Goal: Communication & Community: Participate in discussion

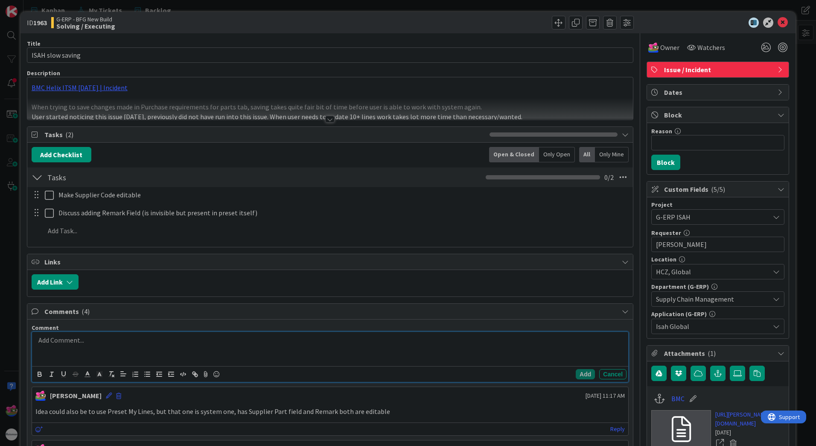
drag, startPoint x: 56, startPoint y: 341, endPoint x: 67, endPoint y: 341, distance: 10.2
click at [56, 341] on p at bounding box center [330, 340] width 590 height 10
click at [232, 342] on p "Giving field alias in SQL query will make it unable to be edited" at bounding box center [330, 340] width 590 height 10
click at [243, 342] on p "Giving field alias in SQL query will make it unable to be edited" at bounding box center [330, 340] width 590 height 10
click at [583, 370] on button "Add" at bounding box center [585, 374] width 19 height 10
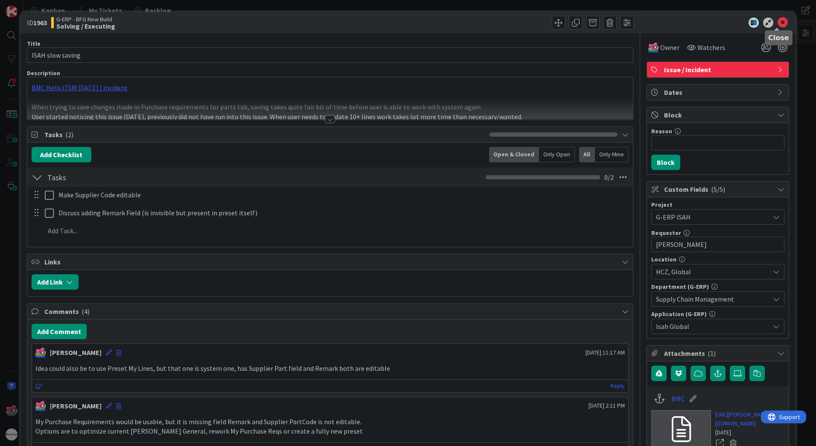
click at [778, 27] on icon at bounding box center [783, 23] width 10 height 10
click at [778, 19] on icon at bounding box center [783, 23] width 10 height 10
click at [74, 330] on button "Add Comment" at bounding box center [59, 331] width 55 height 15
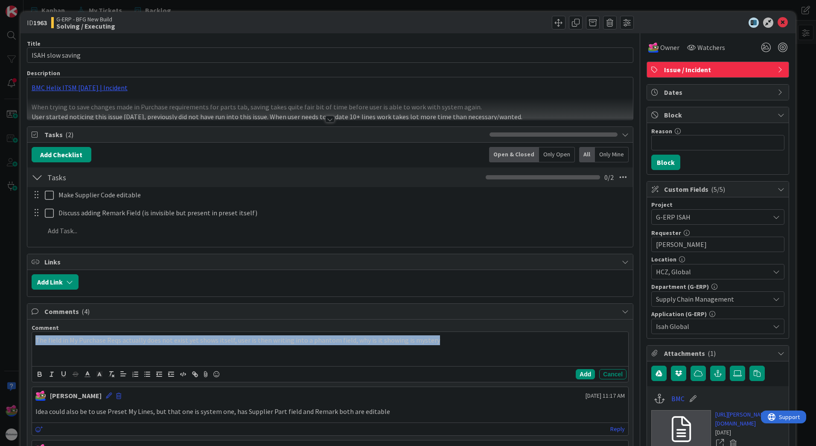
drag, startPoint x: 469, startPoint y: 343, endPoint x: 161, endPoint y: 117, distance: 381.8
click at [12, 338] on div "ID 1963 G-ERP - BFG New Build Solving / Executing Title 17 / 128 ISAH slow savi…" at bounding box center [408, 223] width 816 height 446
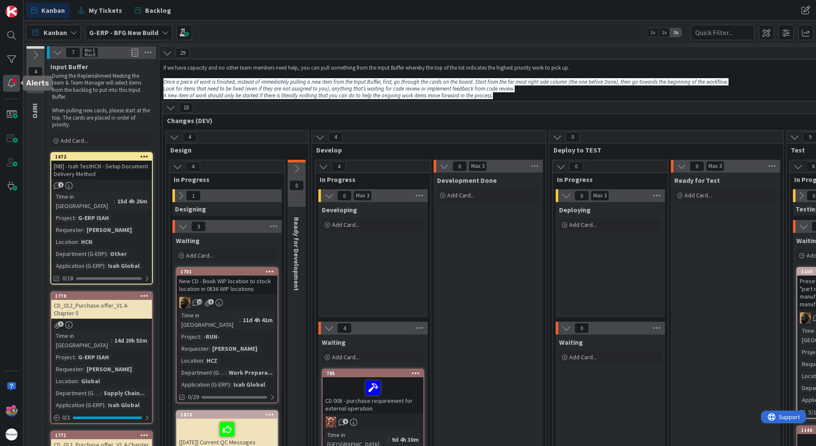
click at [15, 85] on div at bounding box center [11, 83] width 17 height 17
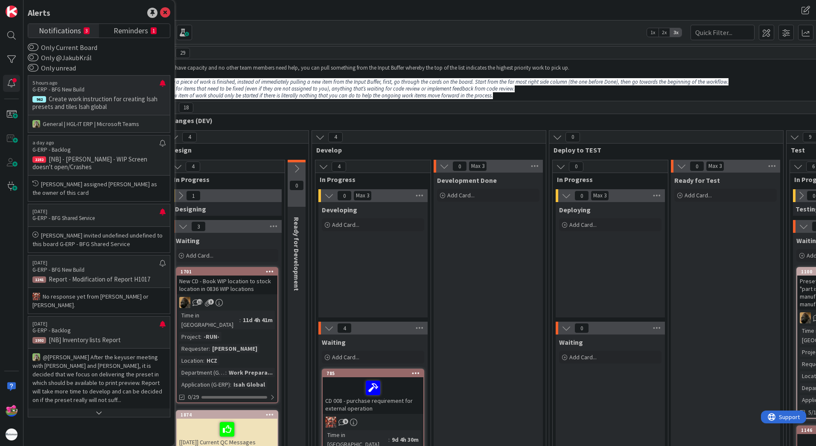
click at [120, 90] on p "G-ERP - BFG New Build" at bounding box center [95, 90] width 127 height 8
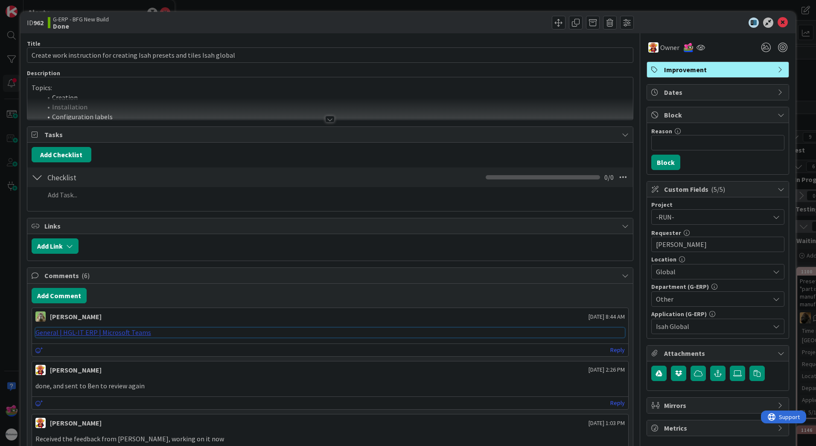
click at [91, 333] on link "General | HGL-IT ERP | Microsoft Teams" at bounding box center [93, 332] width 116 height 9
click at [327, 118] on div at bounding box center [329, 119] width 9 height 7
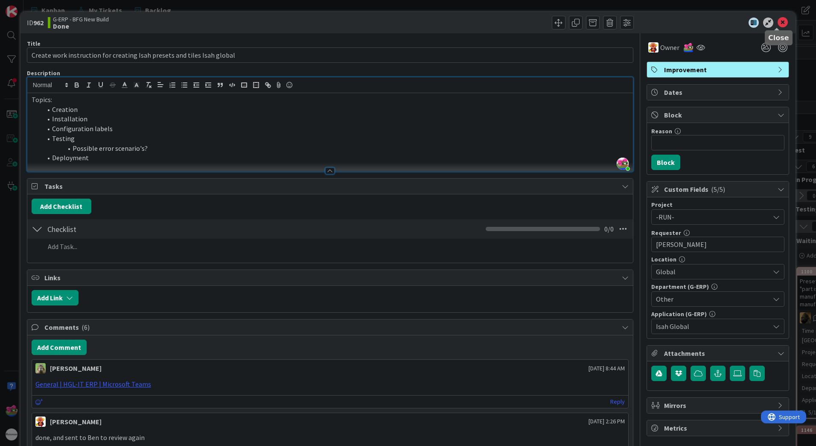
click at [778, 20] on icon at bounding box center [783, 23] width 10 height 10
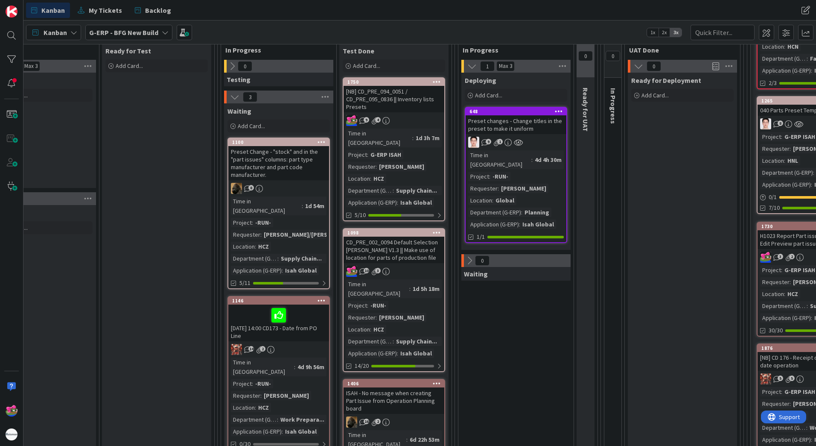
scroll to position [171, 569]
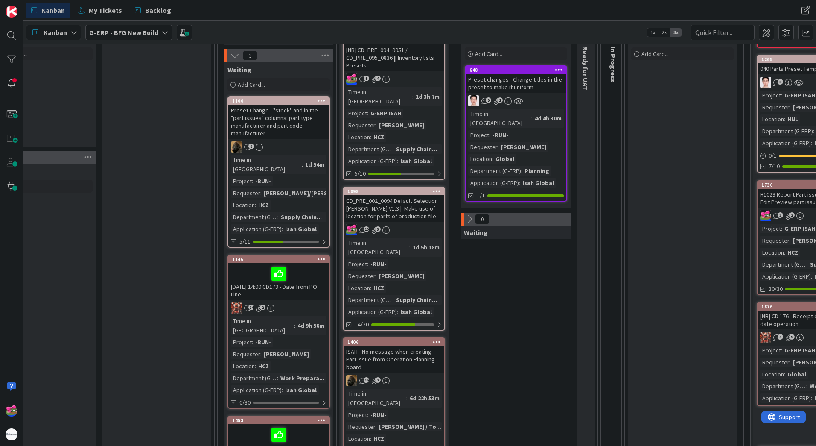
click at [506, 64] on div "Deploying Add Card... 648 Preset changes - Change titles in the preset to make …" at bounding box center [516, 119] width 109 height 177
click at [506, 71] on div "648" at bounding box center [518, 70] width 97 height 6
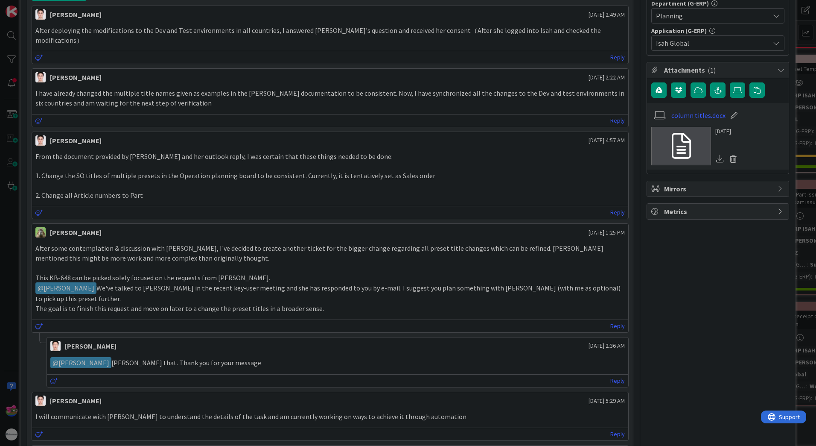
scroll to position [427, 0]
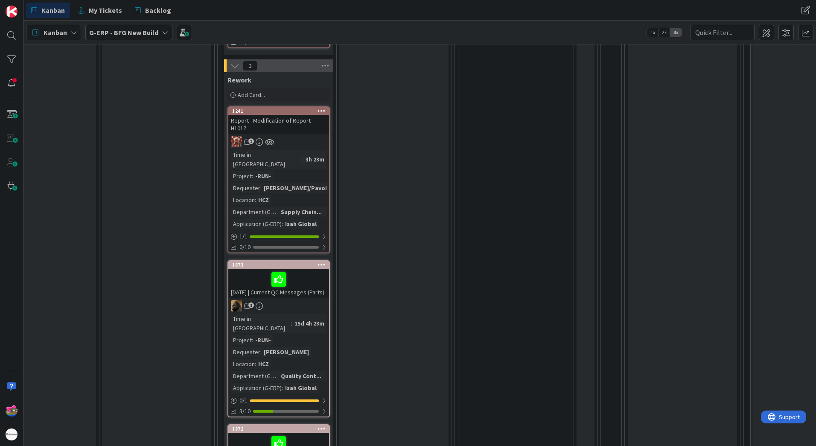
scroll to position [640, 569]
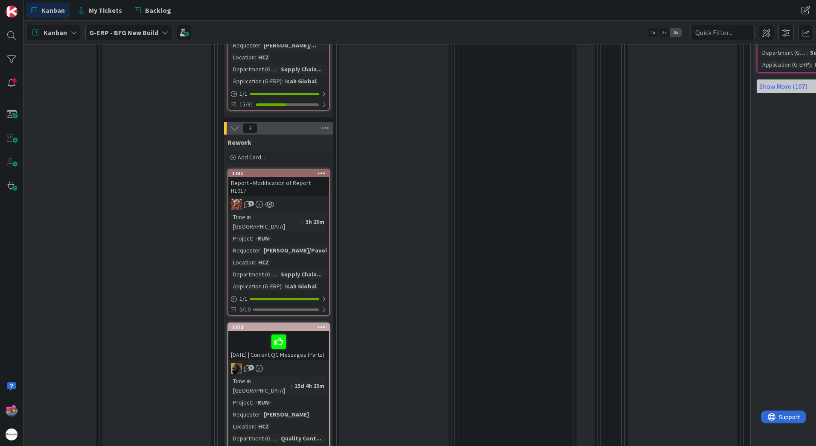
click at [320, 212] on div "Time in Column : 3h 23m Project : -RUN- Requester : Martin Melus/Pavol... Locat…" at bounding box center [279, 251] width 96 height 79
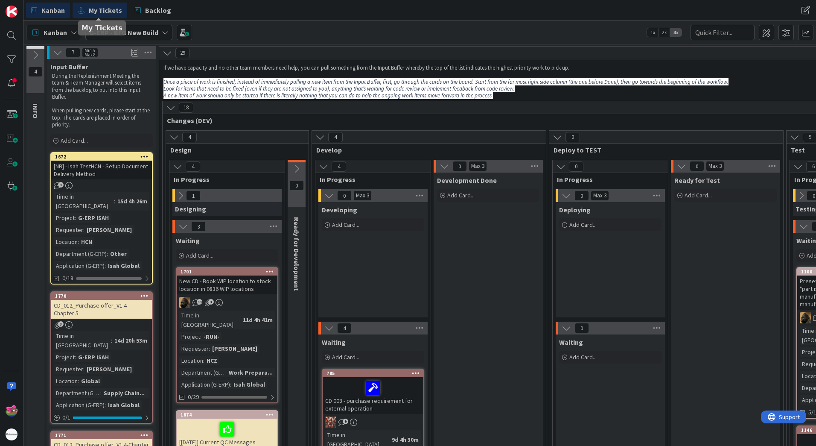
click at [93, 9] on span "My Tickets" at bounding box center [105, 10] width 33 height 10
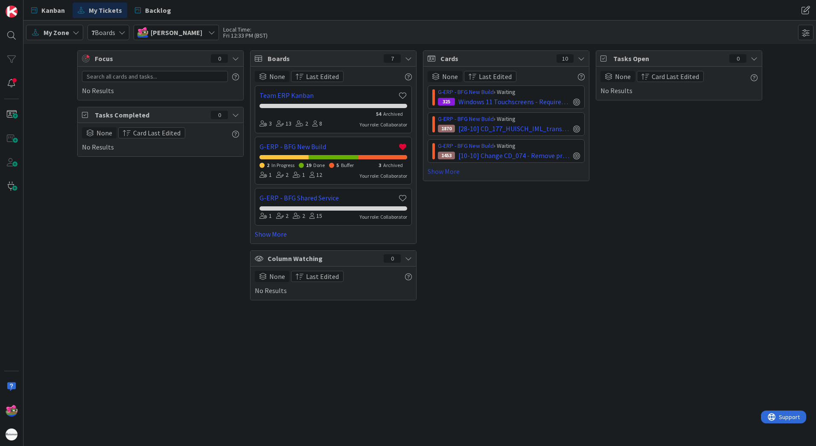
click at [442, 173] on link "Show More" at bounding box center [506, 171] width 157 height 10
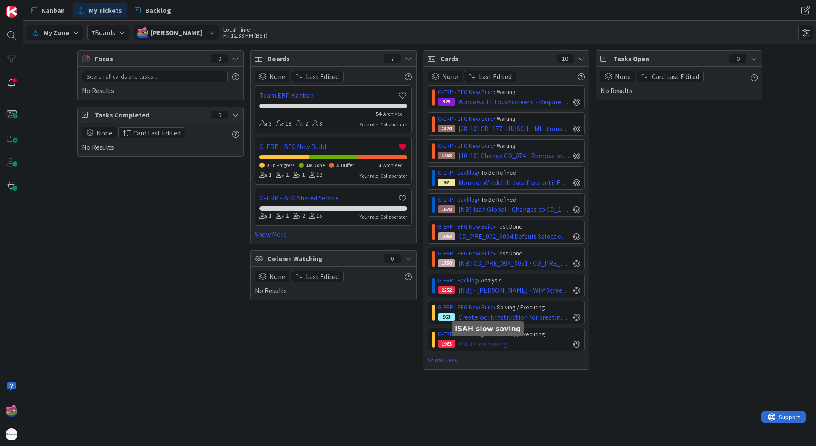
click at [488, 342] on span "ISAH slow saving" at bounding box center [483, 344] width 49 height 10
click at [53, 15] on span "Kanban" at bounding box center [52, 10] width 23 height 10
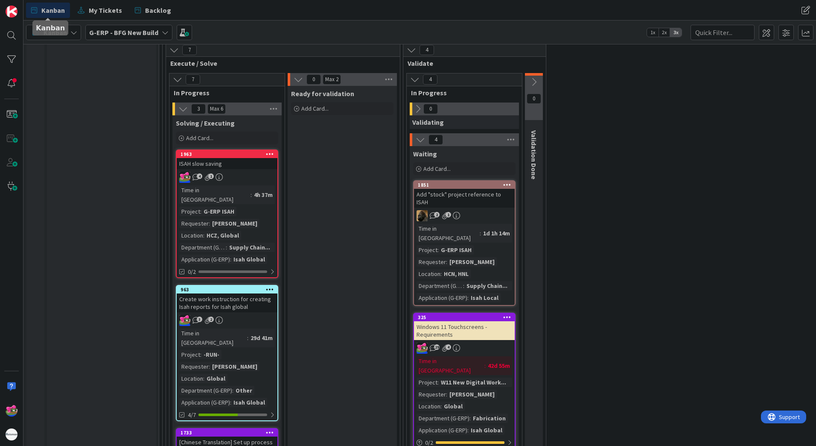
scroll to position [1324, 0]
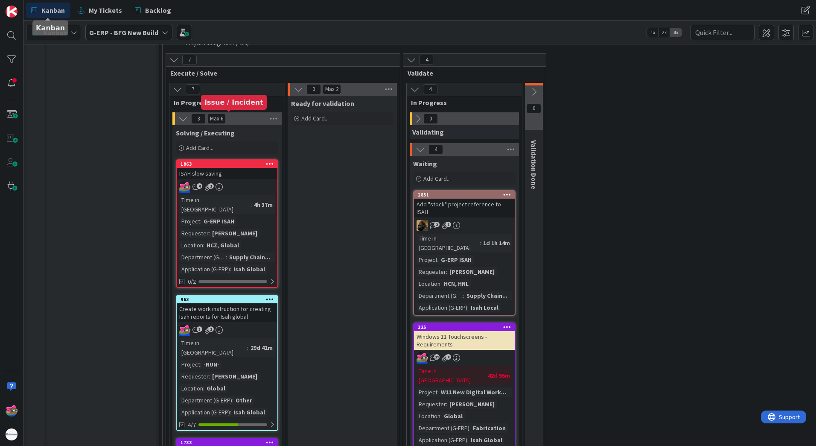
click at [236, 161] on div "1963" at bounding box center [229, 164] width 97 height 6
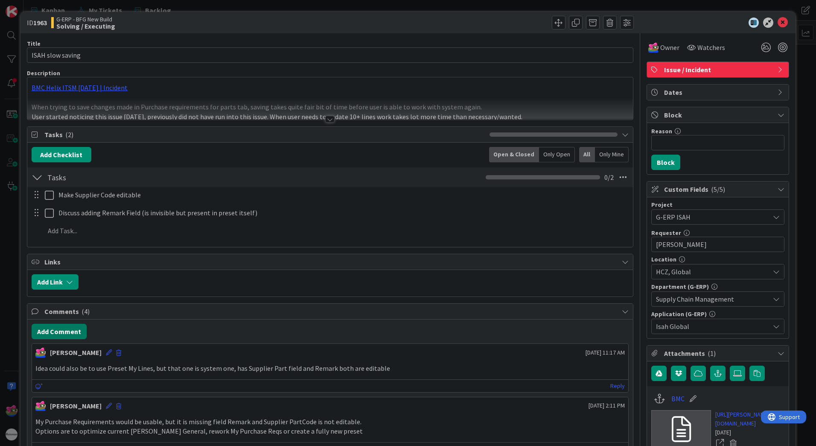
click at [64, 331] on button "Add Comment" at bounding box center [59, 331] width 55 height 15
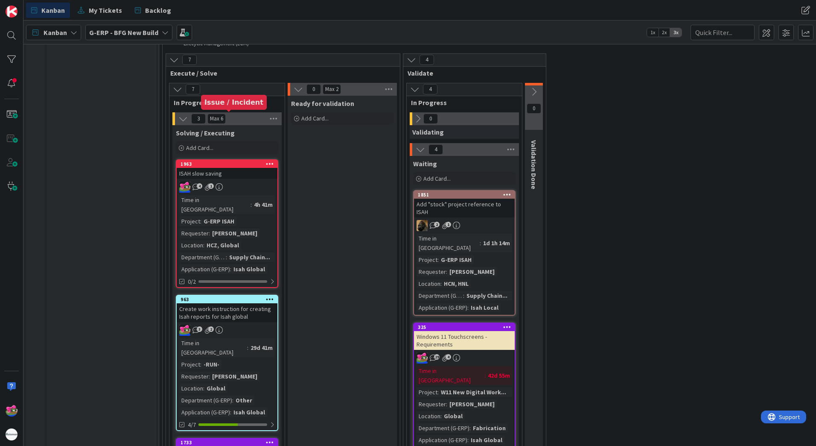
click at [226, 161] on div "1963" at bounding box center [229, 164] width 97 height 6
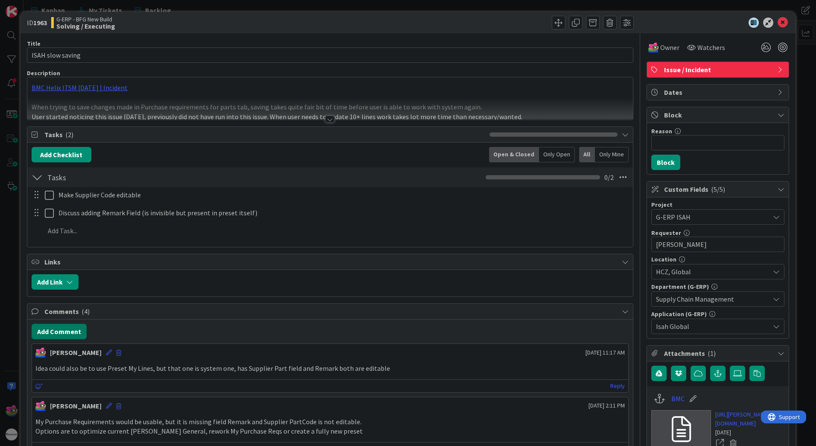
click at [63, 330] on button "Add Comment" at bounding box center [59, 331] width 55 height 15
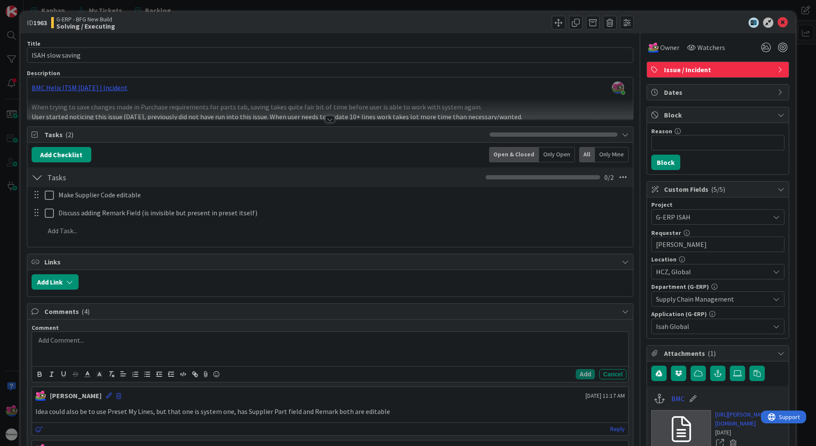
click at [112, 344] on p at bounding box center [330, 340] width 590 height 10
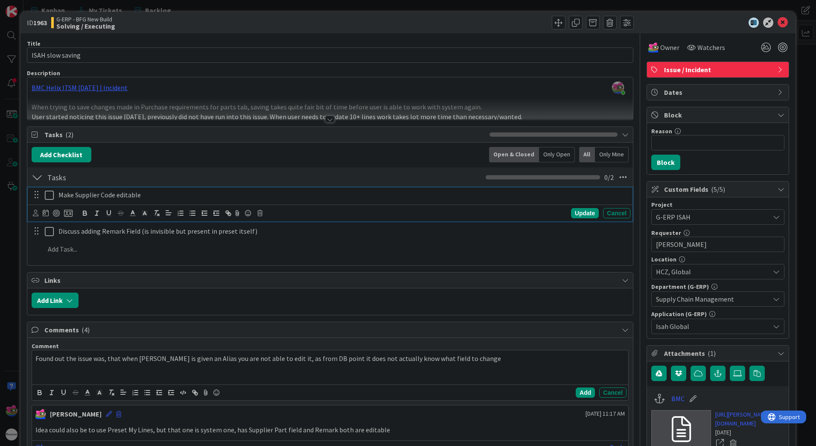
click at [50, 192] on icon at bounding box center [49, 195] width 9 height 10
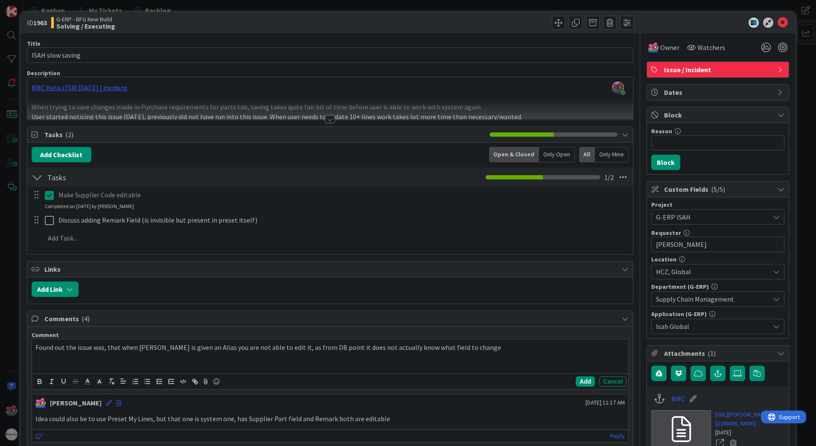
click at [152, 196] on p "Make Supplier Code editable" at bounding box center [342, 195] width 569 height 10
click at [118, 196] on p "Make Supplier Code editable" at bounding box center [342, 195] width 569 height 10
drag, startPoint x: 118, startPoint y: 196, endPoint x: 196, endPoint y: 195, distance: 77.7
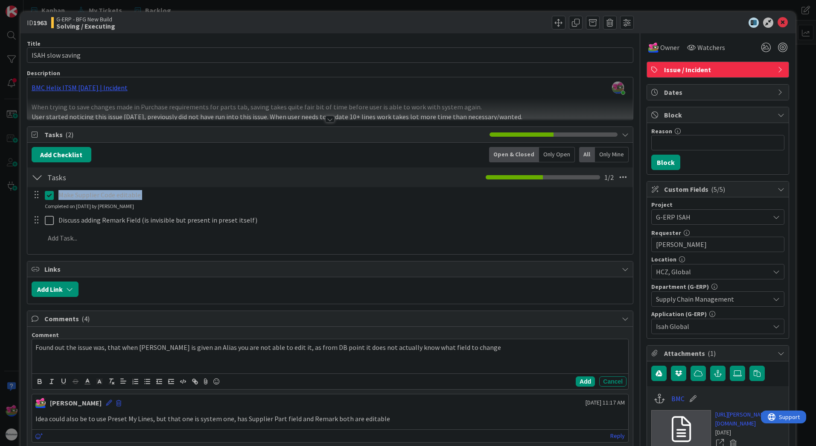
click at [146, 195] on p "Make Supplier Code editable" at bounding box center [342, 195] width 569 height 10
click at [456, 191] on p "Make Supplier Code editable" at bounding box center [342, 195] width 569 height 10
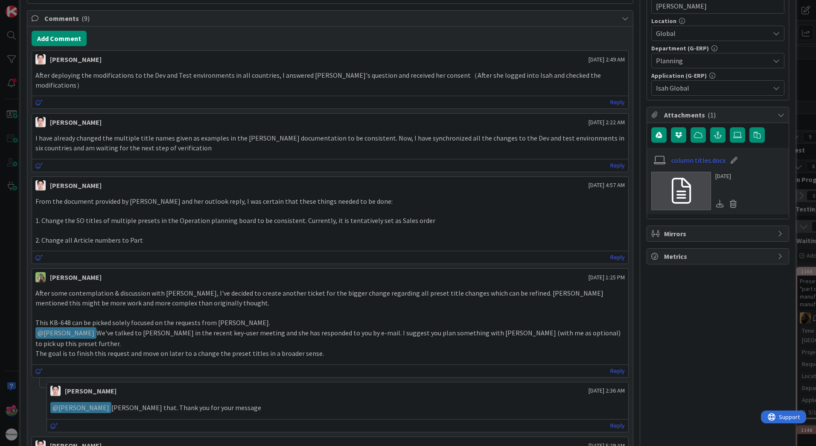
scroll to position [299, 0]
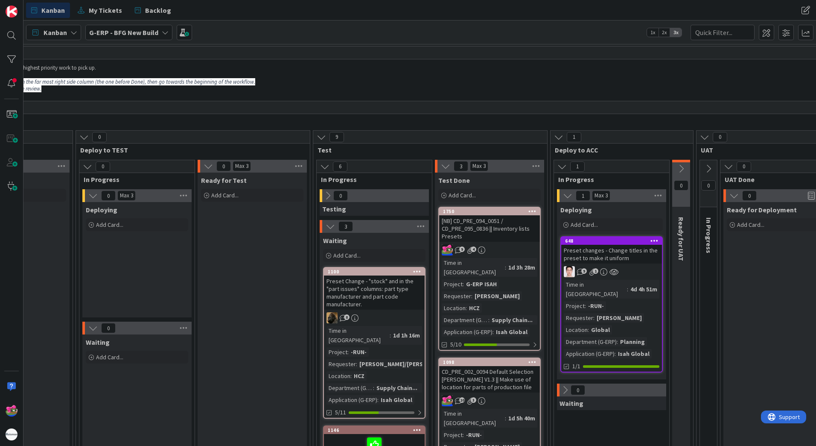
scroll to position [0, 477]
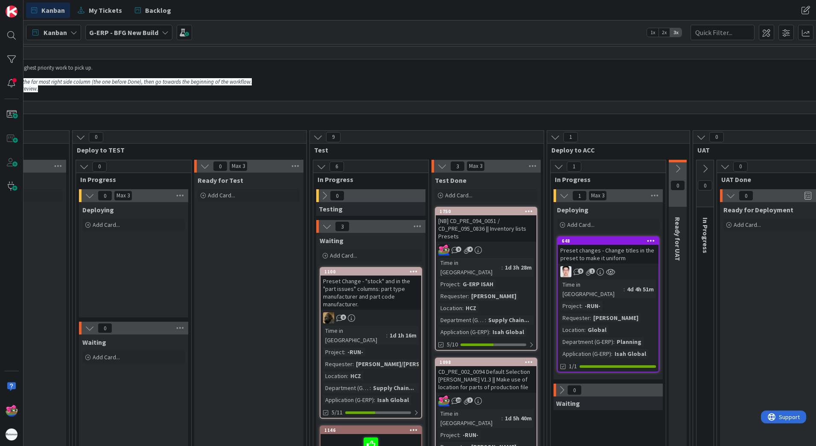
click at [617, 261] on div "Preset changes - Change titles in the preset to make it uniform" at bounding box center [608, 254] width 101 height 19
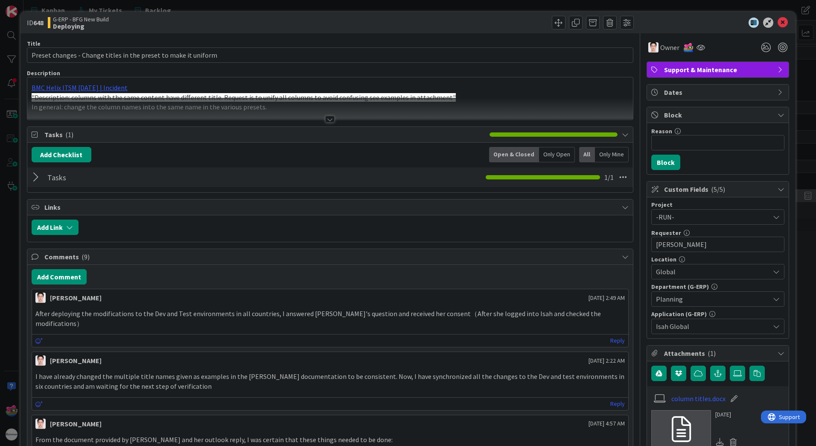
click at [331, 120] on div at bounding box center [329, 119] width 9 height 7
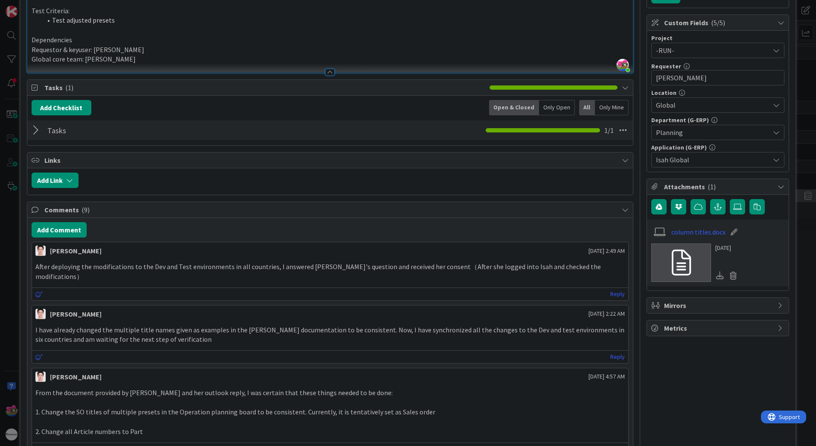
scroll to position [171, 0]
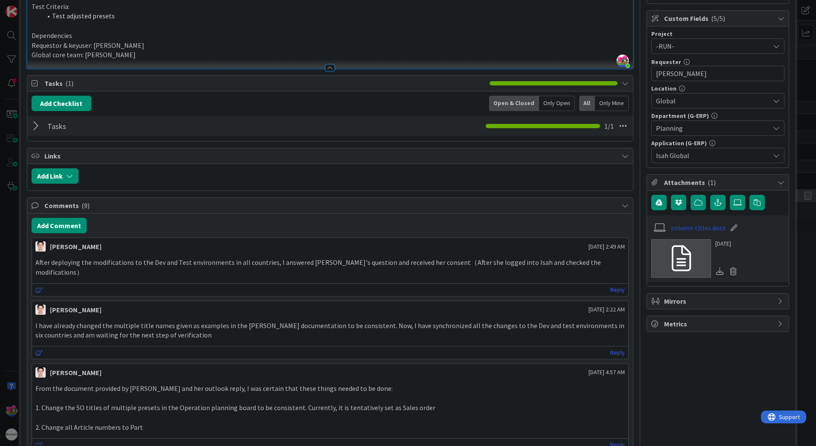
click at [701, 225] on link "column titles.docx" at bounding box center [699, 227] width 54 height 10
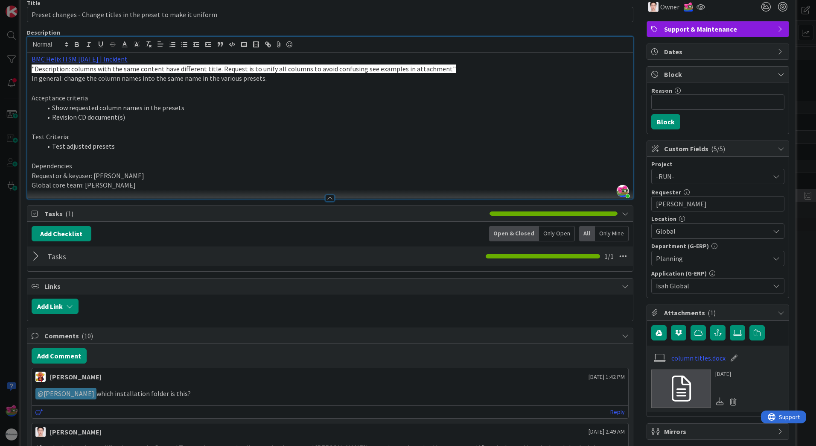
scroll to position [0, 0]
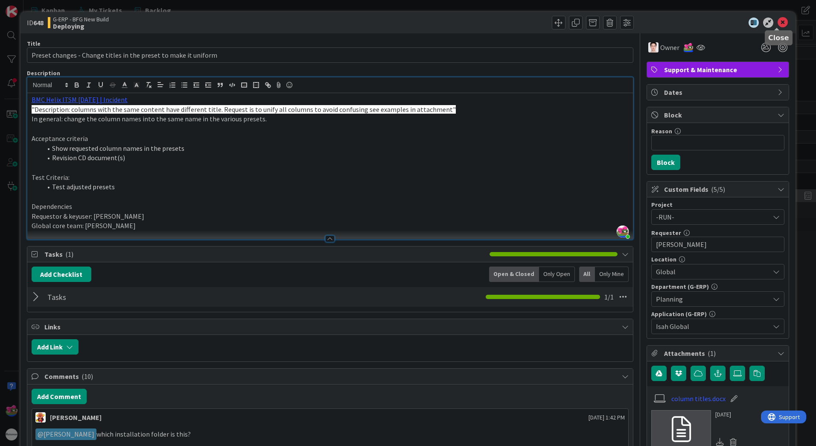
click at [778, 22] on icon at bounding box center [783, 23] width 10 height 10
